Goal: Check status: Check status

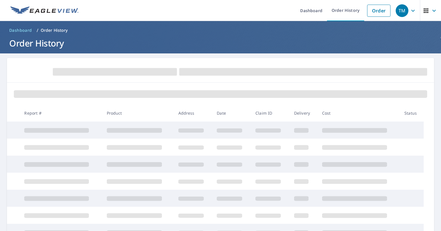
drag, startPoint x: 65, startPoint y: 111, endPoint x: 112, endPoint y: 119, distance: 47.5
click at [96, 116] on th "Report #" at bounding box center [61, 113] width 82 height 17
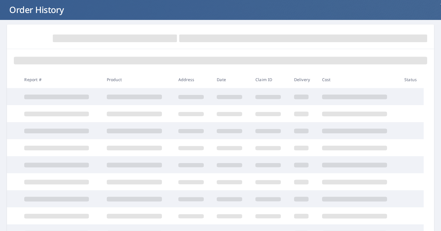
scroll to position [16, 0]
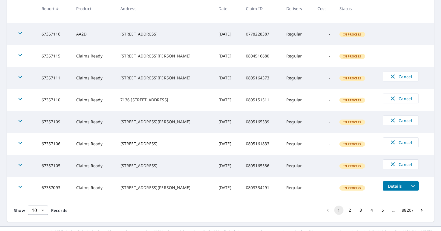
scroll to position [159, 0]
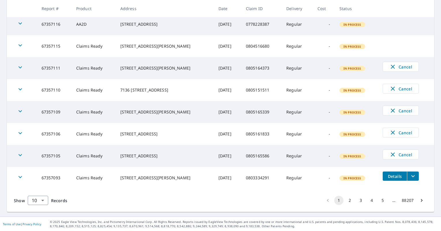
click at [346, 200] on button "2" at bounding box center [350, 200] width 9 height 9
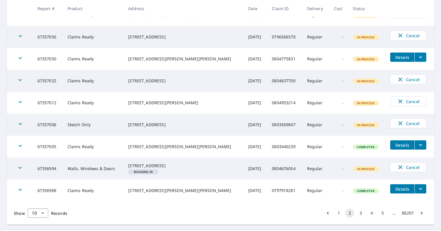
scroll to position [164, 0]
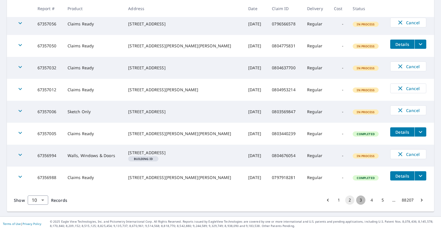
click at [358, 201] on button "3" at bounding box center [361, 200] width 9 height 9
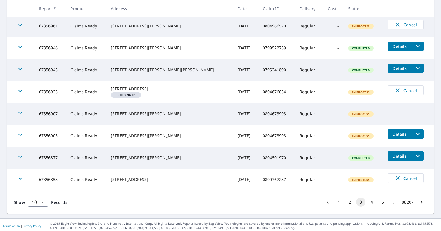
scroll to position [164, 0]
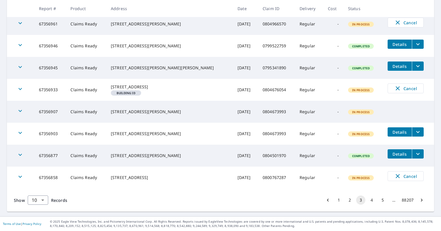
click at [368, 201] on button "4" at bounding box center [371, 200] width 9 height 9
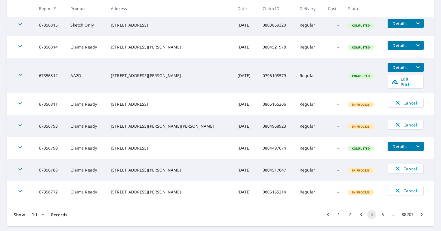
scroll to position [168, 0]
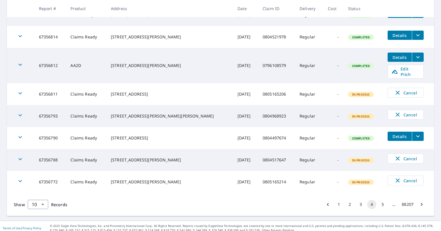
click at [379, 200] on button "5" at bounding box center [382, 204] width 9 height 9
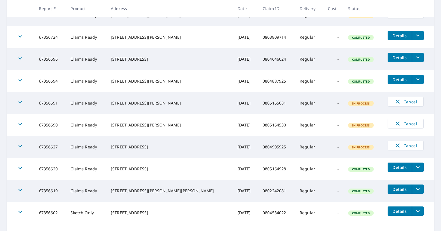
scroll to position [144, 0]
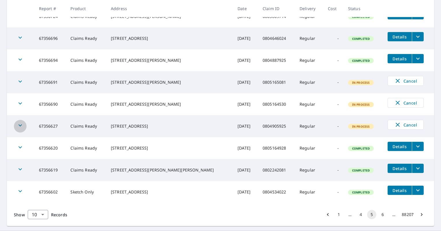
click at [20, 123] on icon "button" at bounding box center [20, 125] width 7 height 7
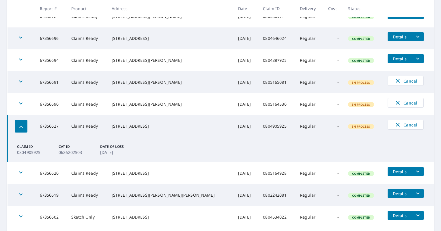
click at [20, 123] on div "button" at bounding box center [21, 126] width 13 height 13
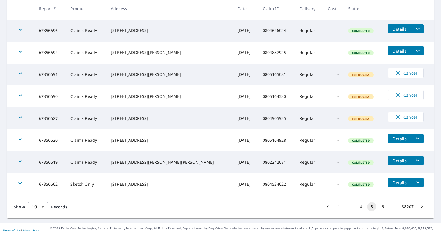
scroll to position [159, 0]
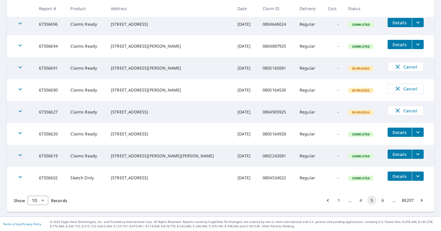
click at [380, 199] on button "6" at bounding box center [382, 200] width 9 height 9
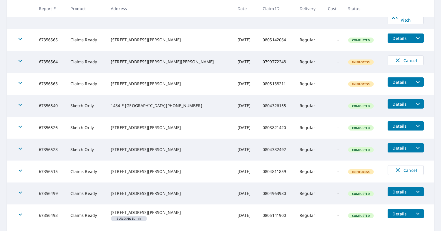
scroll to position [144, 0]
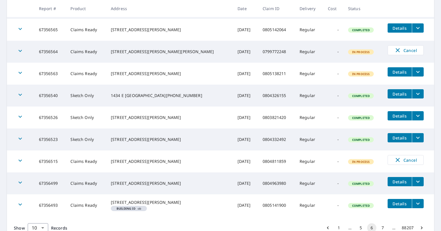
click at [24, 155] on div "button" at bounding box center [20, 161] width 13 height 13
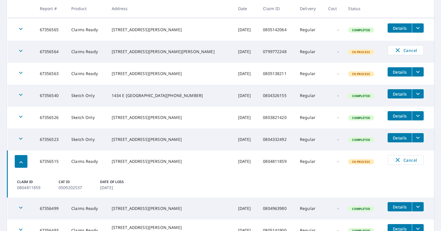
click at [24, 155] on div "button" at bounding box center [21, 161] width 13 height 13
